Goal: Task Accomplishment & Management: Manage account settings

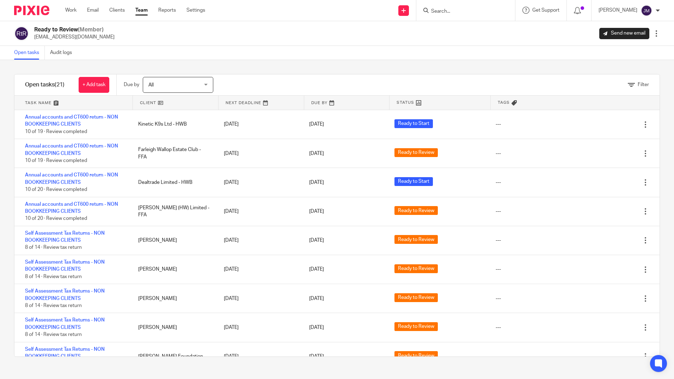
click at [460, 17] on div at bounding box center [465, 10] width 99 height 21
click at [460, 12] on input "Search" at bounding box center [461, 11] width 63 height 6
type input "wollen"
click button "submit" at bounding box center [0, 0] width 0 height 0
click at [469, 23] on link at bounding box center [496, 30] width 135 height 16
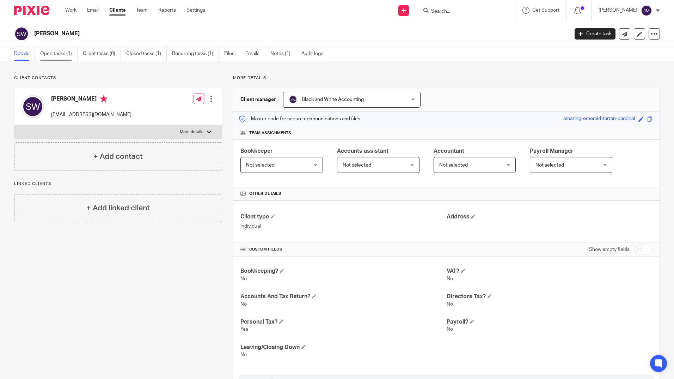
click at [60, 56] on link "Open tasks (1)" at bounding box center [58, 54] width 37 height 14
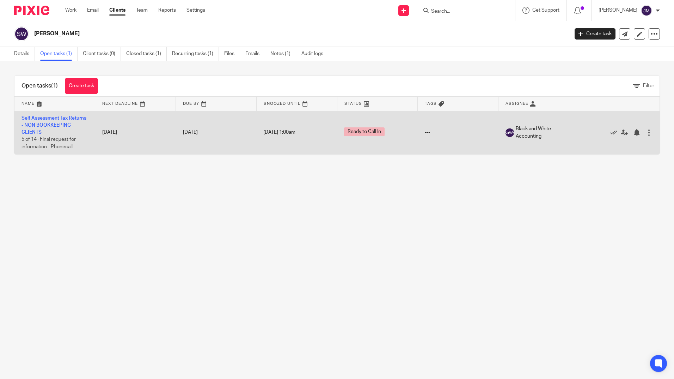
click at [646, 132] on div at bounding box center [649, 132] width 7 height 7
click at [41, 128] on td "Self Assessment Tax Returns - NON BOOKKEEPING CLIENTS 5 of 14 · Final request f…" at bounding box center [54, 132] width 81 height 43
click at [39, 126] on link "Self Assessment Tax Returns - NON BOOKKEEPING CLIENTS" at bounding box center [54, 125] width 65 height 19
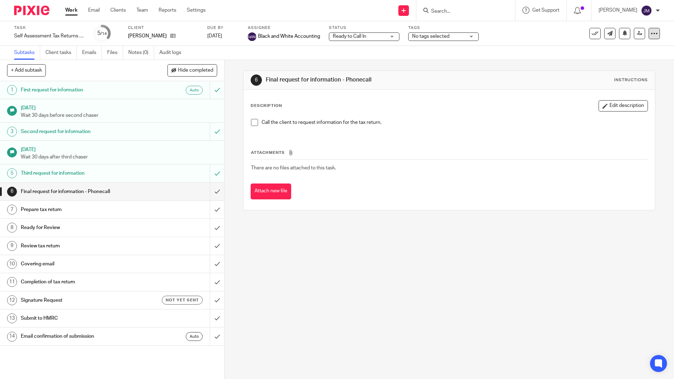
click at [651, 34] on icon at bounding box center [654, 33] width 7 height 7
click at [390, 252] on div "6 Final request for information - Phonecall Instructions Description Edit descr…" at bounding box center [449, 219] width 449 height 319
click at [230, 82] on div "6 Final request for information - Phonecall Instructions Description Edit descr…" at bounding box center [449, 219] width 449 height 319
click at [343, 39] on span "Ready to Call In" at bounding box center [359, 36] width 53 height 7
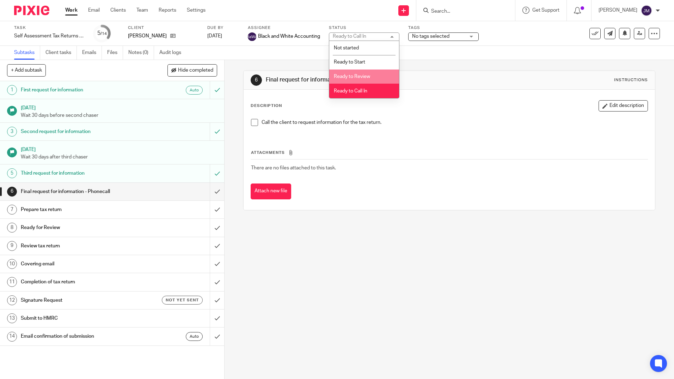
click at [420, 66] on div "6 Final request for information - Phonecall Instructions Description Edit descr…" at bounding box center [449, 140] width 412 height 161
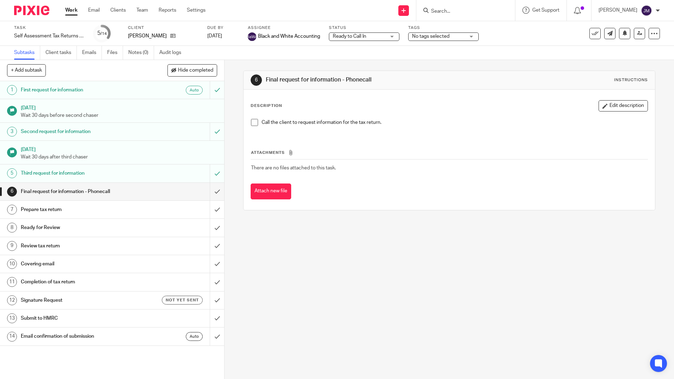
click at [420, 36] on span "No tags selected" at bounding box center [430, 36] width 37 height 5
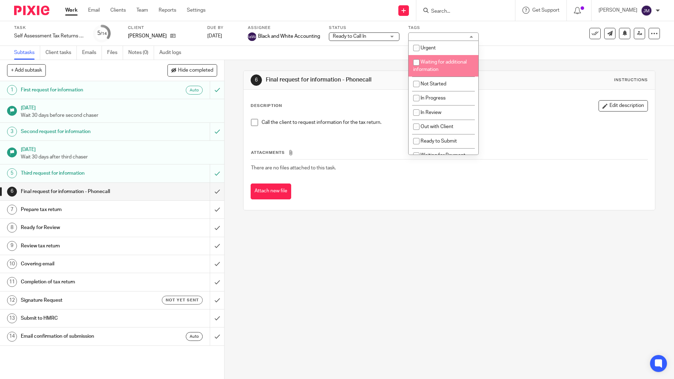
click at [427, 65] on li "Waiting for additional information" at bounding box center [444, 66] width 70 height 22
checkbox input "true"
click at [520, 75] on div "6 Final request for information - Phonecall Instructions" at bounding box center [449, 79] width 397 height 11
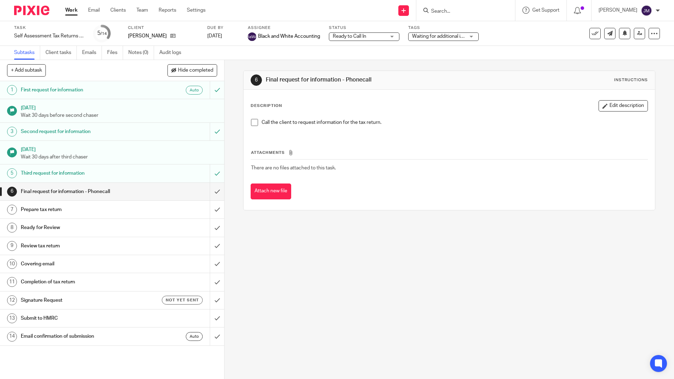
click at [365, 38] on span "Ready to Call In" at bounding box center [349, 36] width 33 height 5
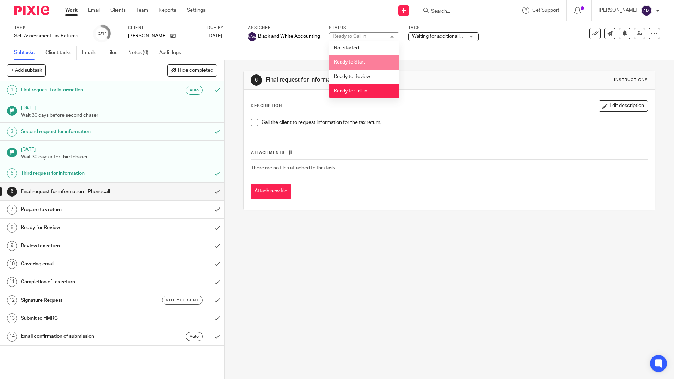
click at [361, 61] on span "Ready to Start" at bounding box center [349, 62] width 31 height 5
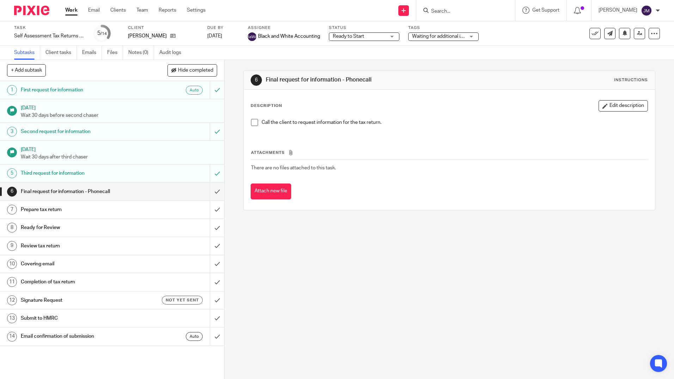
click at [440, 67] on div "6 Final request for information - Phonecall Instructions Description Edit descr…" at bounding box center [449, 140] width 412 height 161
drag, startPoint x: 155, startPoint y: 2, endPoint x: 142, endPoint y: 11, distance: 15.9
click at [155, 2] on div "Work Email Clients Team Reports Settings Work Email Clients Team Reports Settin…" at bounding box center [137, 10] width 158 height 21
click at [142, 12] on link "Team" at bounding box center [142, 10] width 12 height 7
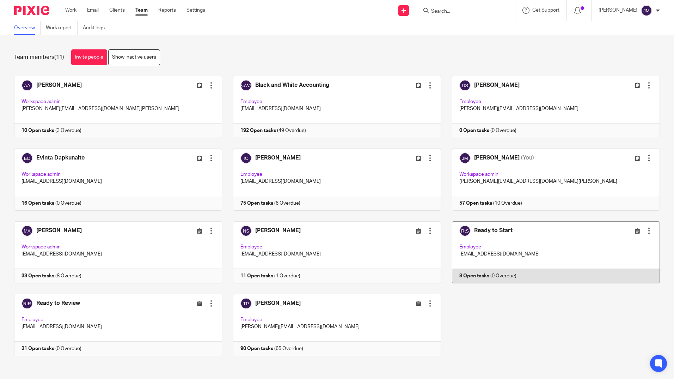
click at [487, 228] on link at bounding box center [550, 252] width 219 height 62
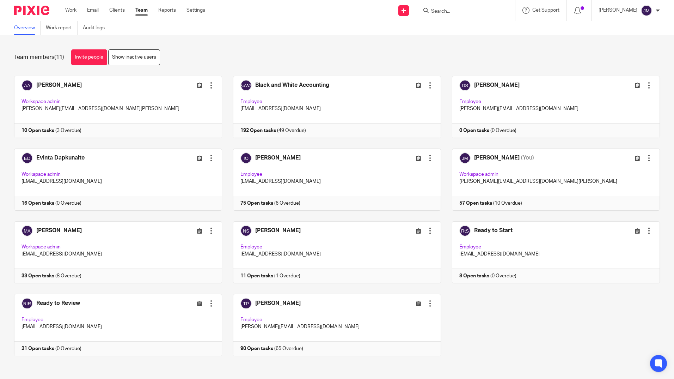
click at [487, 12] on input "Search" at bounding box center [461, 11] width 63 height 6
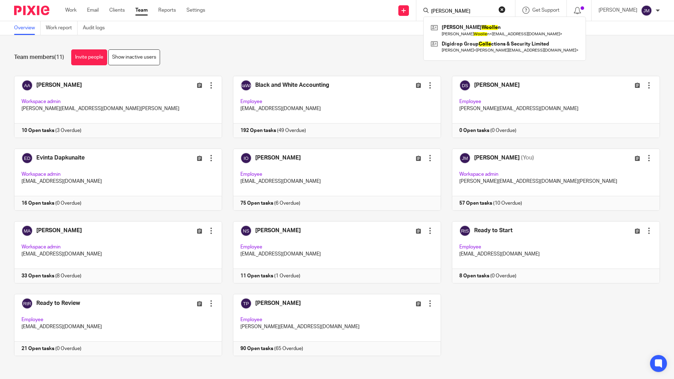
type input "wolle"
click at [478, 21] on div "Sophie Woolle n Sophie Woolle n < sophiewoollen@hotmail.com > Digidrop Group Co…" at bounding box center [504, 39] width 163 height 44
click at [478, 23] on link at bounding box center [504, 30] width 151 height 16
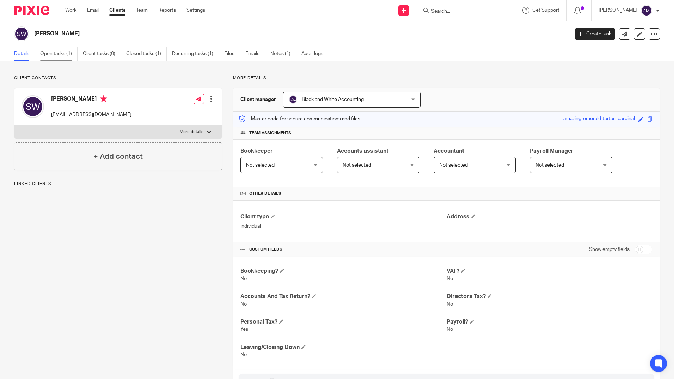
click at [57, 54] on link "Open tasks (1)" at bounding box center [58, 54] width 37 height 14
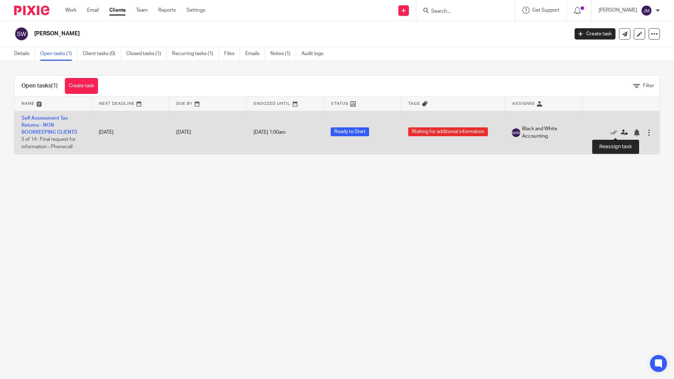
click at [621, 131] on icon at bounding box center [624, 132] width 7 height 7
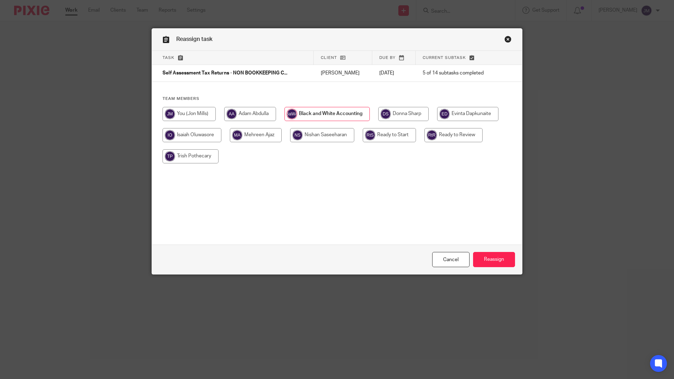
click at [391, 137] on input "radio" at bounding box center [389, 135] width 53 height 14
radio input "true"
click at [487, 259] on input "Reassign" at bounding box center [494, 259] width 42 height 15
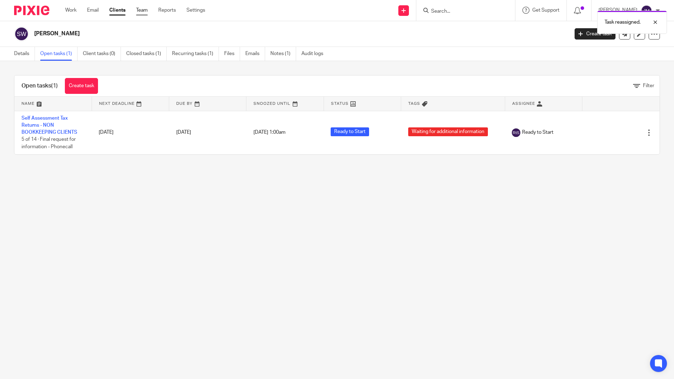
click at [144, 11] on link "Team" at bounding box center [142, 10] width 12 height 7
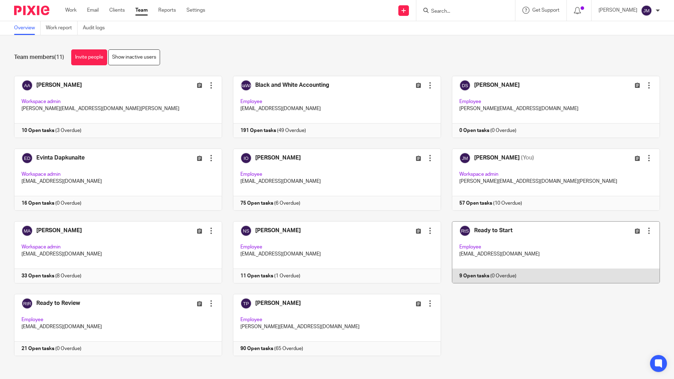
click at [486, 231] on link at bounding box center [550, 252] width 219 height 62
